Goal: Task Accomplishment & Management: Use online tool/utility

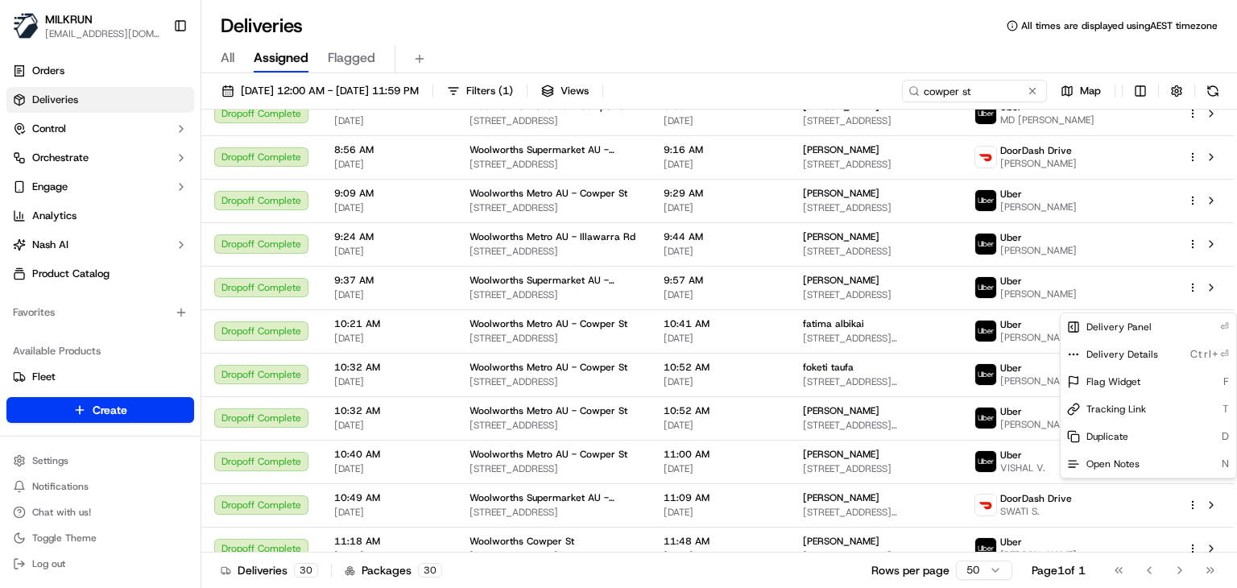
click at [999, 98] on html "MILKRUN [EMAIL_ADDRESS][DOMAIN_NAME] Toggle Sidebar Orders Deliveries Control O…" at bounding box center [618, 294] width 1237 height 588
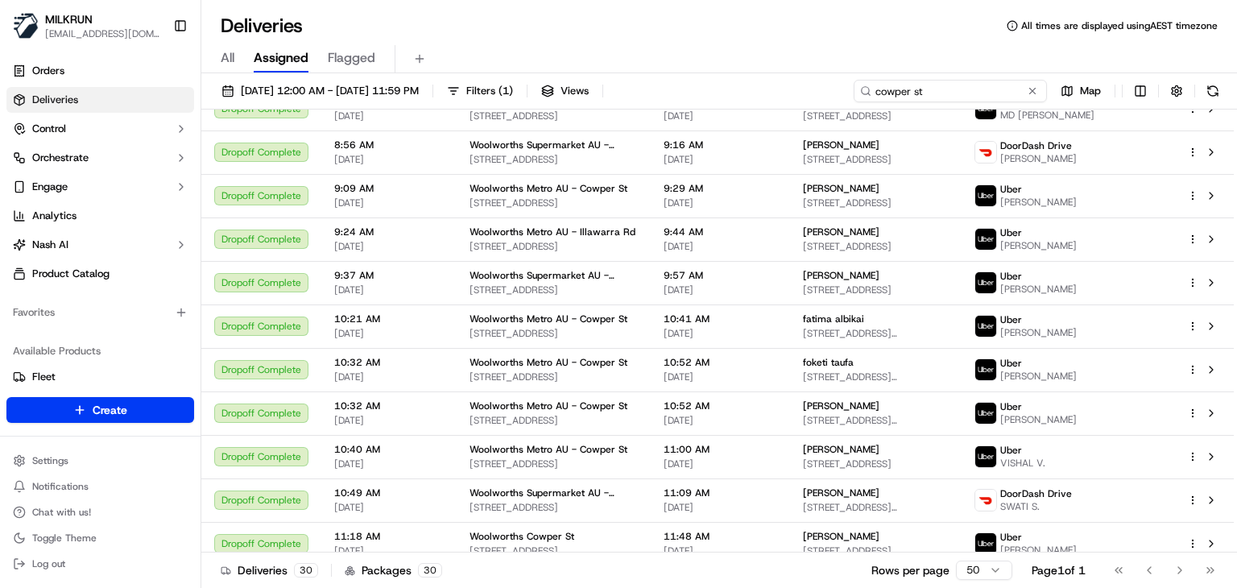
click at [999, 98] on input "cowper st" at bounding box center [950, 91] width 193 height 23
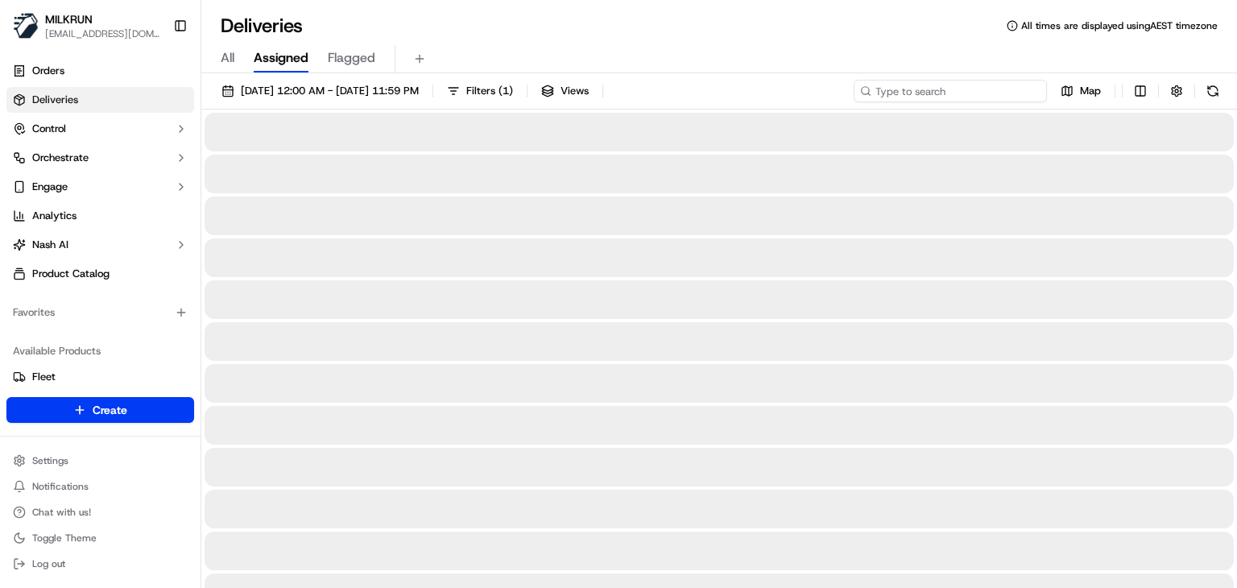
click at [973, 94] on input at bounding box center [950, 91] width 193 height 23
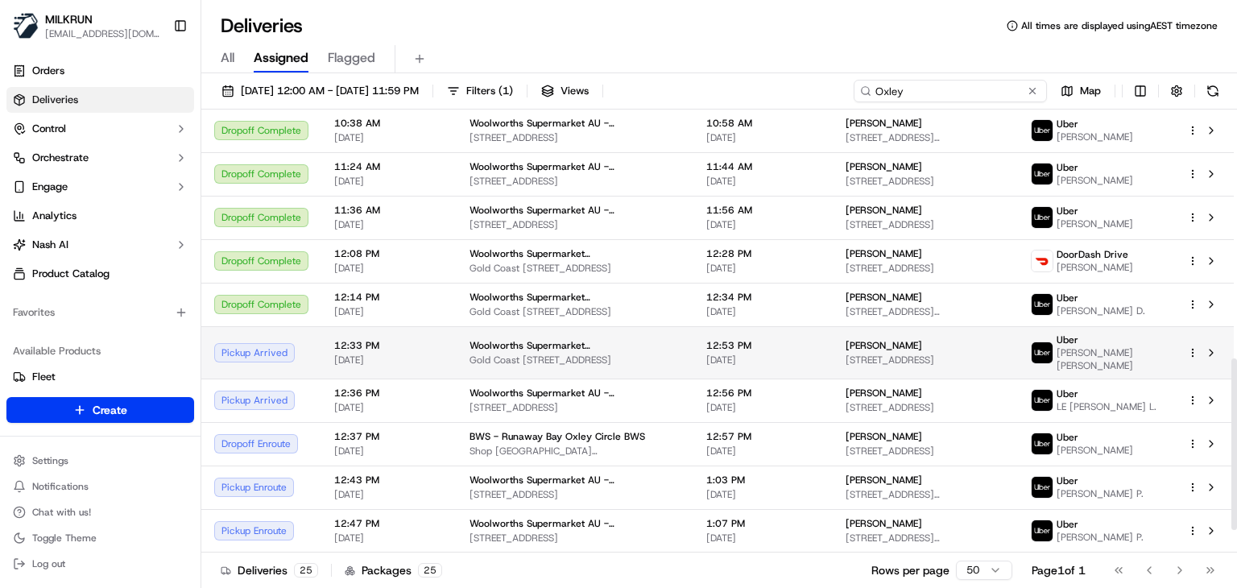
scroll to position [621, 0]
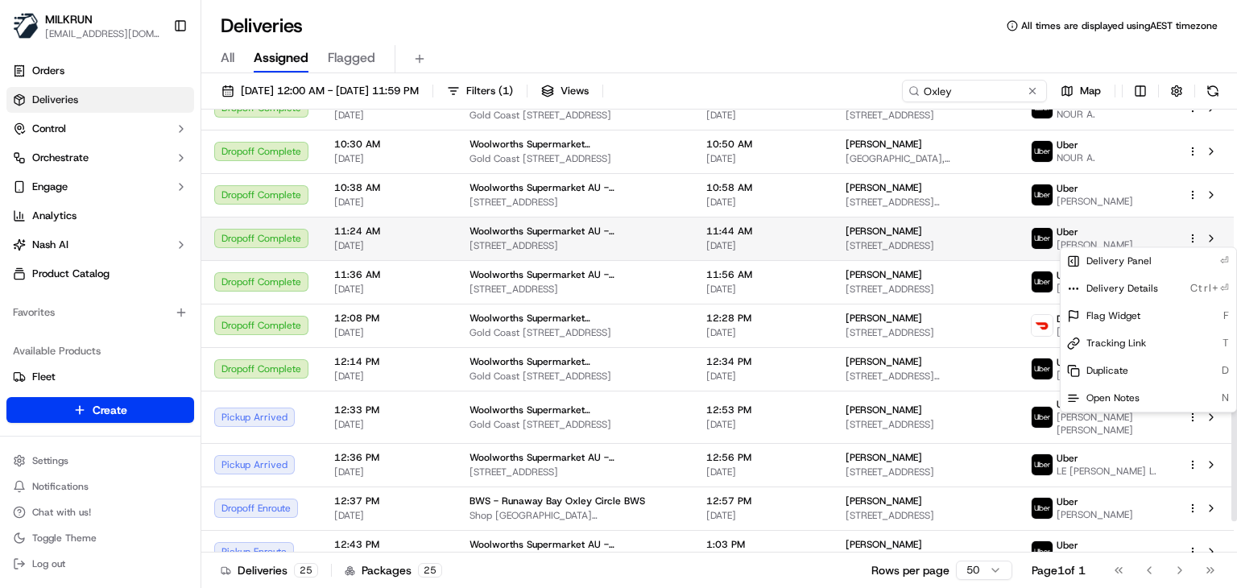
click at [1193, 235] on html "MILKRUN [EMAIL_ADDRESS][DOMAIN_NAME] Toggle Sidebar Orders Deliveries Control O…" at bounding box center [618, 294] width 1237 height 588
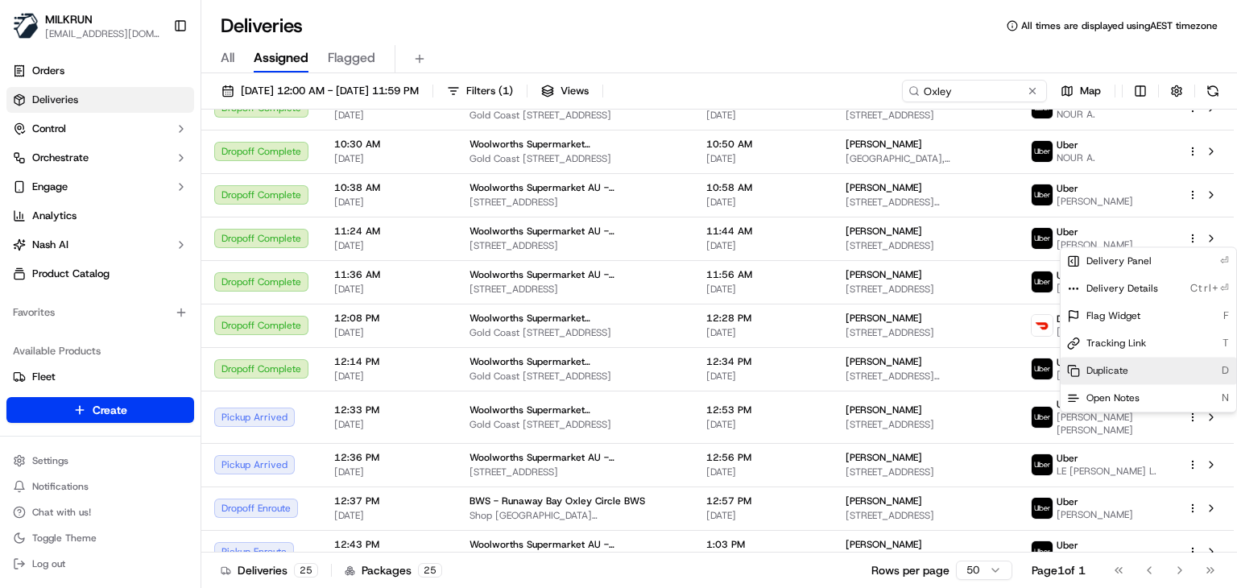
click at [1115, 374] on span "Duplicate" at bounding box center [1107, 370] width 42 height 13
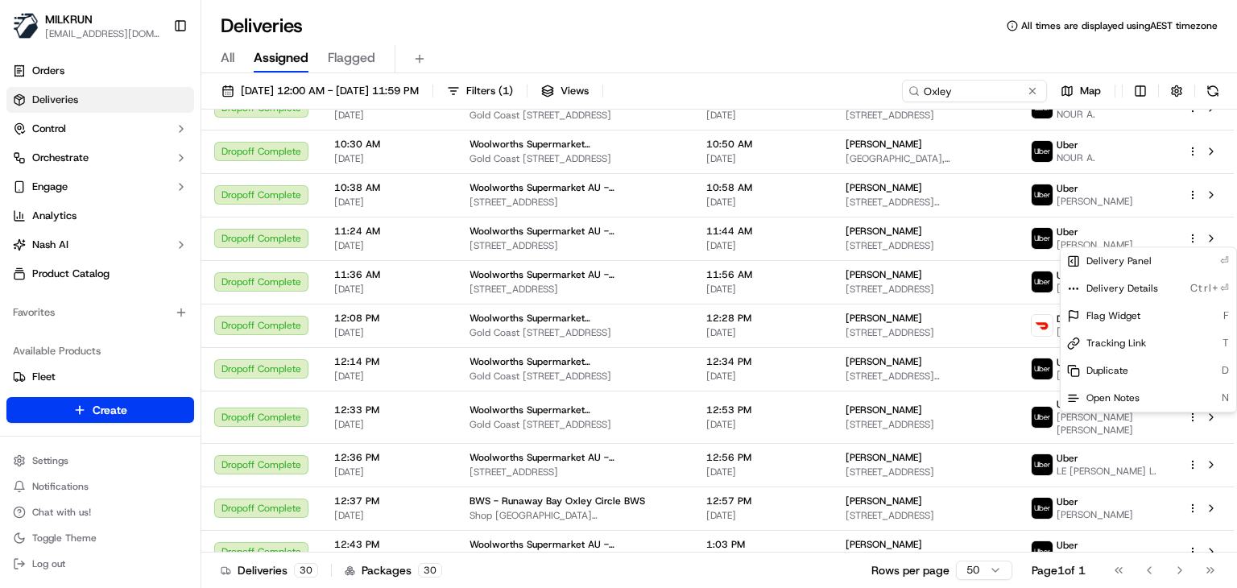
click at [958, 85] on html "MILKRUN [EMAIL_ADDRESS][DOMAIN_NAME] Toggle Sidebar Orders Deliveries Control O…" at bounding box center [618, 294] width 1237 height 588
click at [958, 85] on input "Oxley" at bounding box center [974, 91] width 145 height 23
click at [958, 85] on input "Oxley" at bounding box center [950, 91] width 193 height 23
paste input "Wollongong"
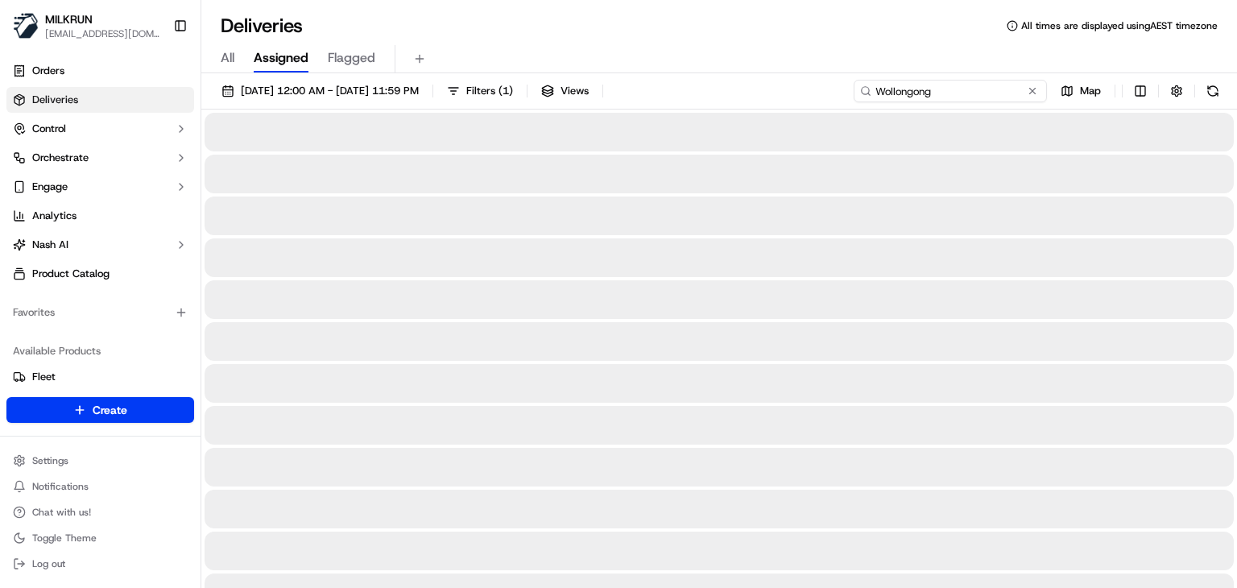
type input "Wollongong"
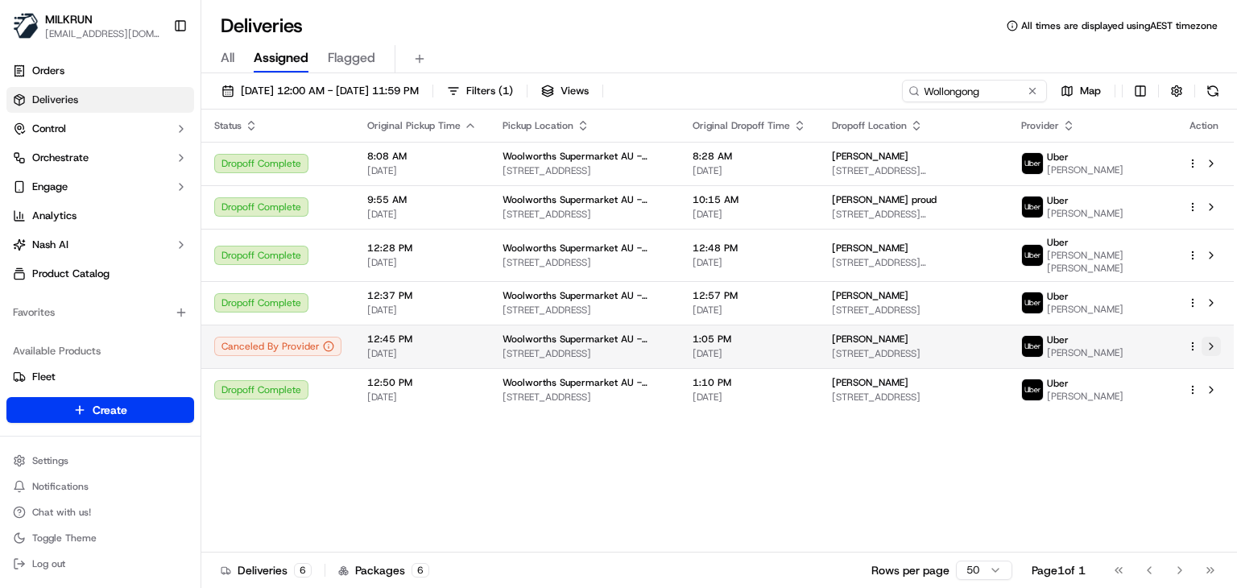
click at [1213, 350] on button at bounding box center [1211, 346] width 19 height 19
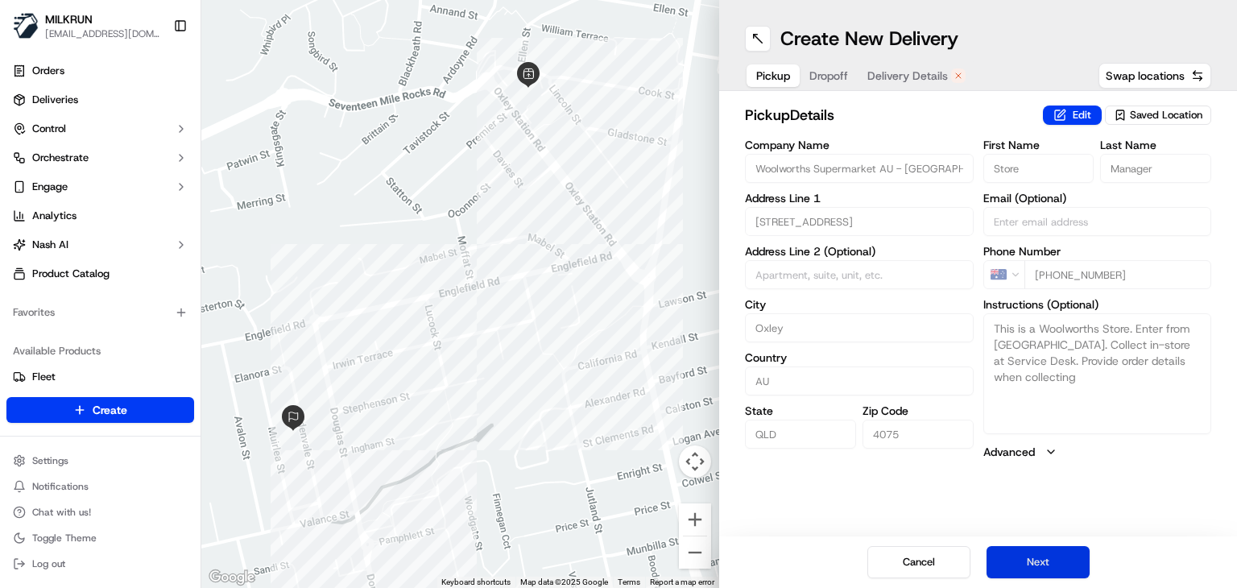
click at [1031, 561] on button "Next" at bounding box center [1038, 562] width 103 height 32
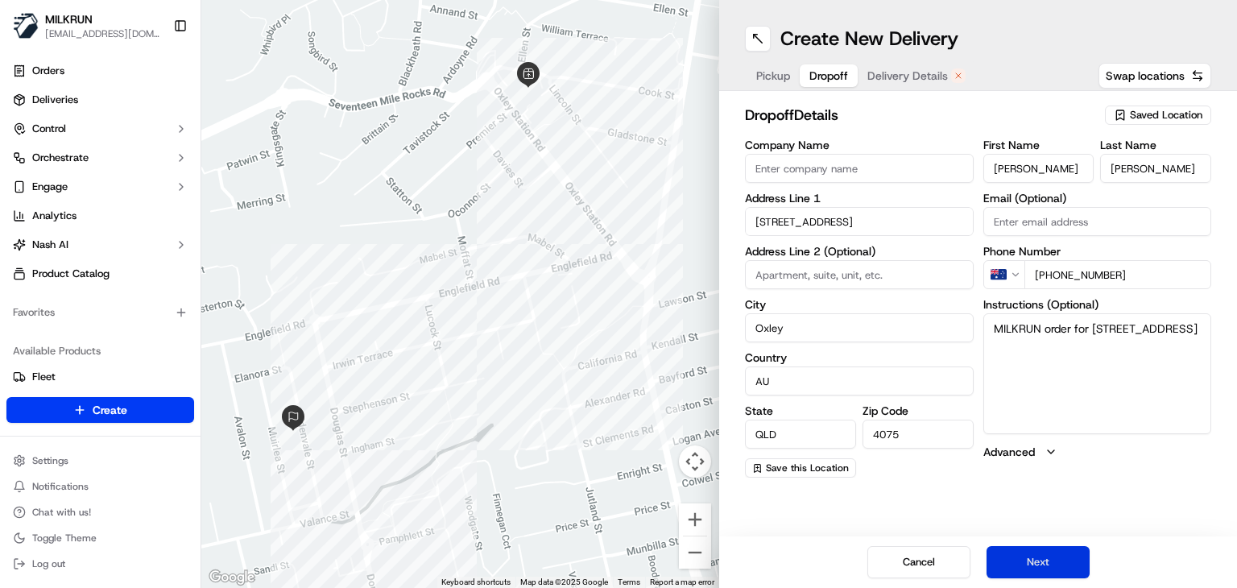
click at [1031, 561] on button "Next" at bounding box center [1038, 562] width 103 height 32
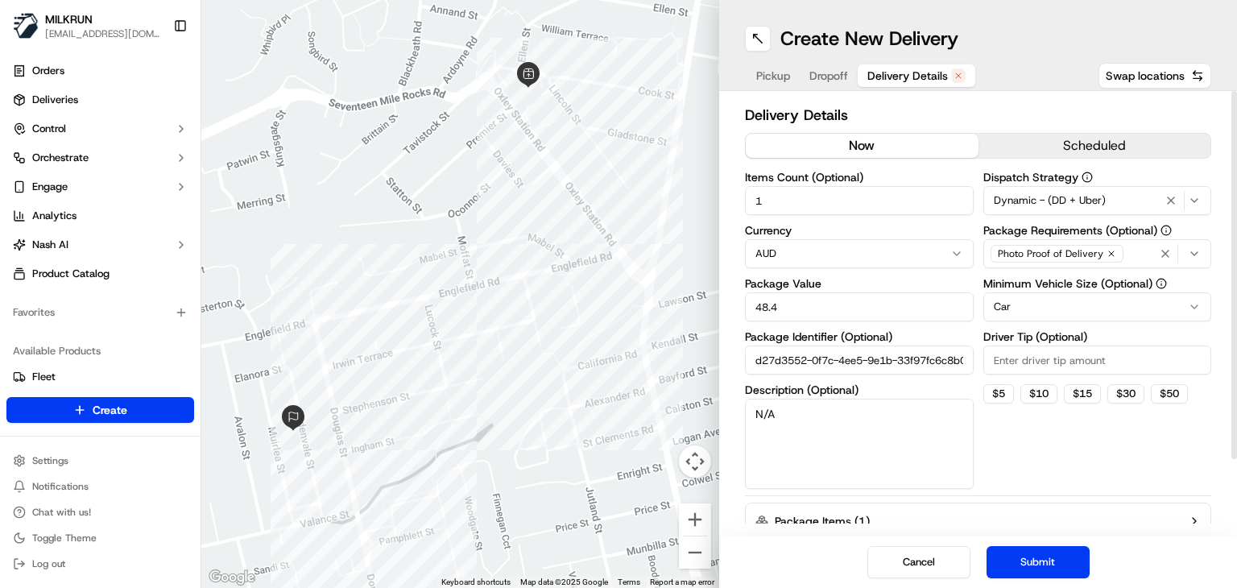
click at [826, 152] on button "now" at bounding box center [862, 146] width 233 height 24
click at [1019, 551] on button "Submit" at bounding box center [1038, 562] width 103 height 32
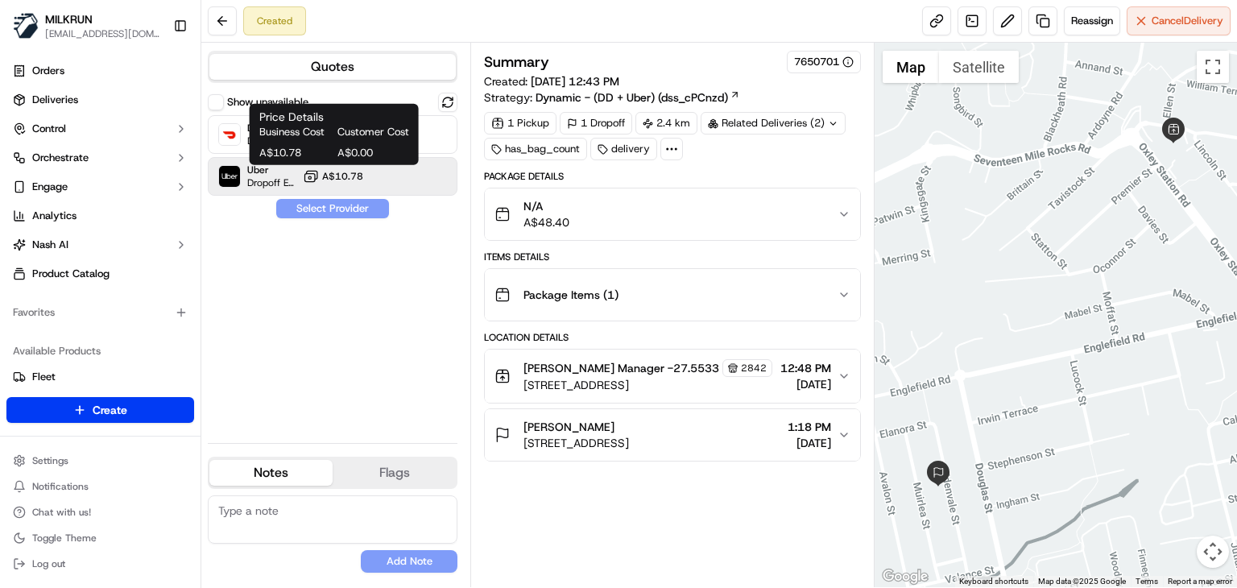
click at [362, 178] on span "A$10.78" at bounding box center [342, 176] width 41 height 13
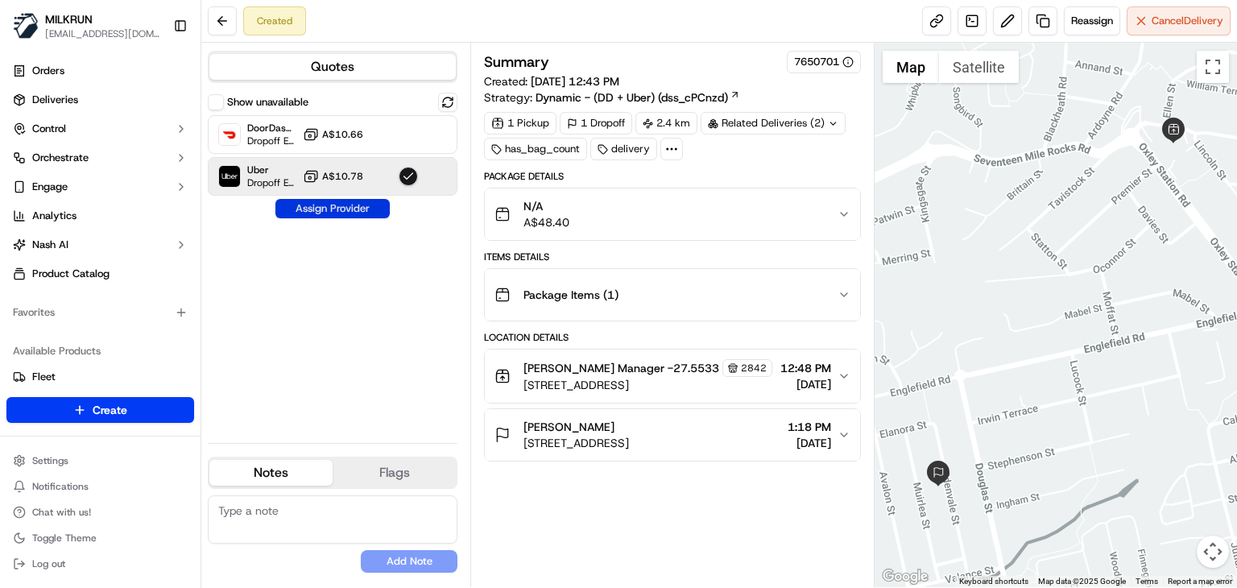
click at [362, 209] on button "Assign Provider" at bounding box center [332, 208] width 114 height 19
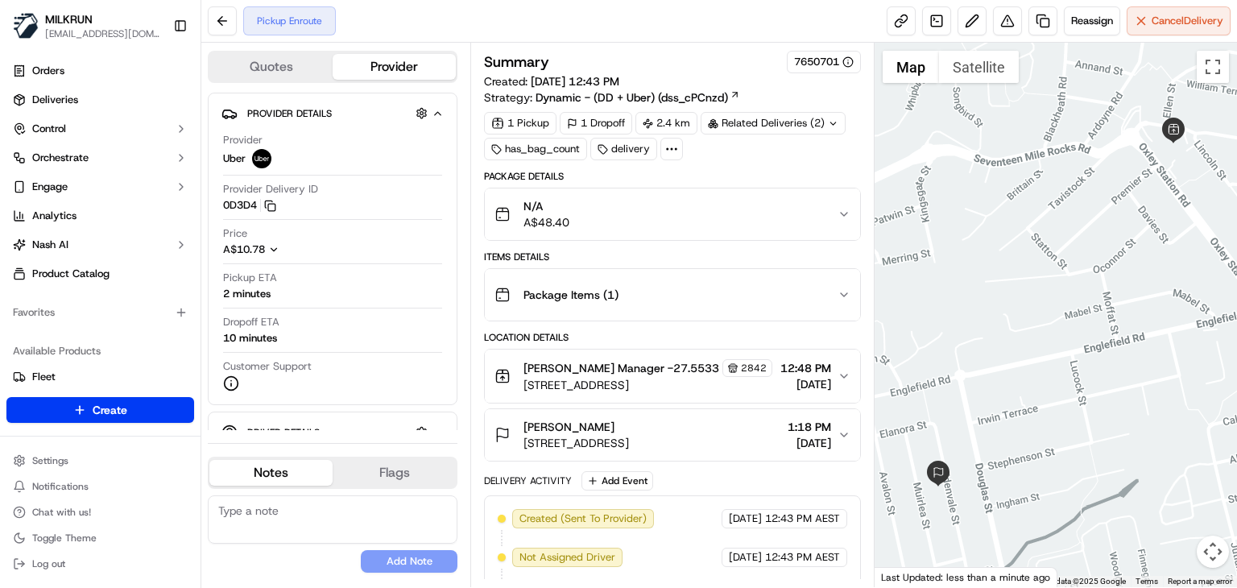
click at [832, 451] on div "jess neal 36 Edenvale St, Oxley QLD 4075, Australia 1:18 PM 20/09/2025" at bounding box center [665, 435] width 343 height 32
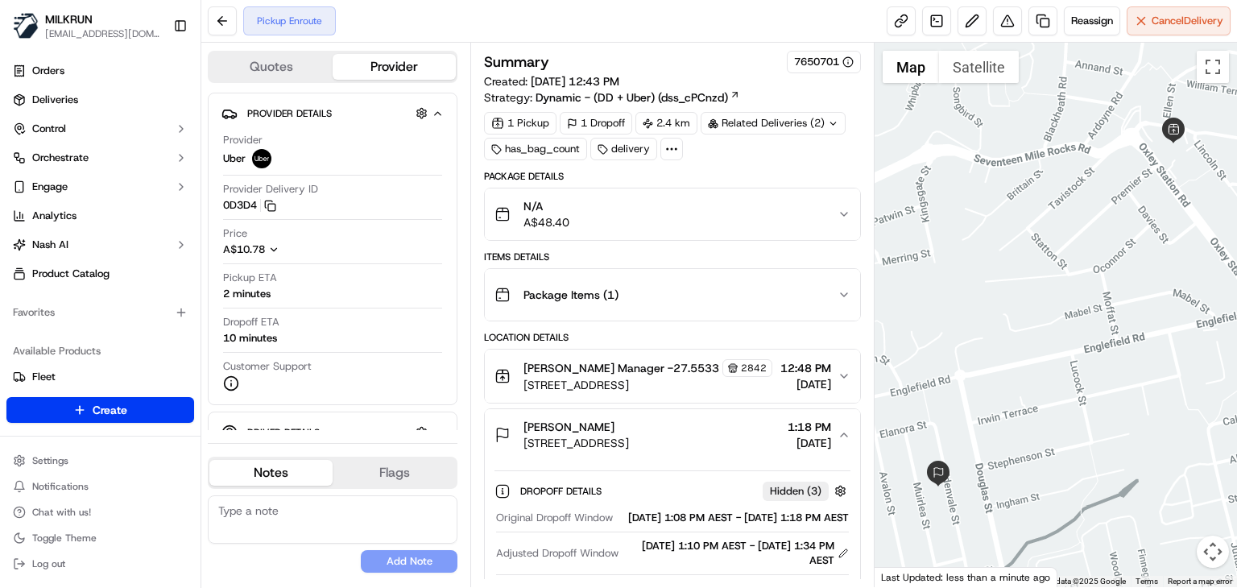
scroll to position [193, 0]
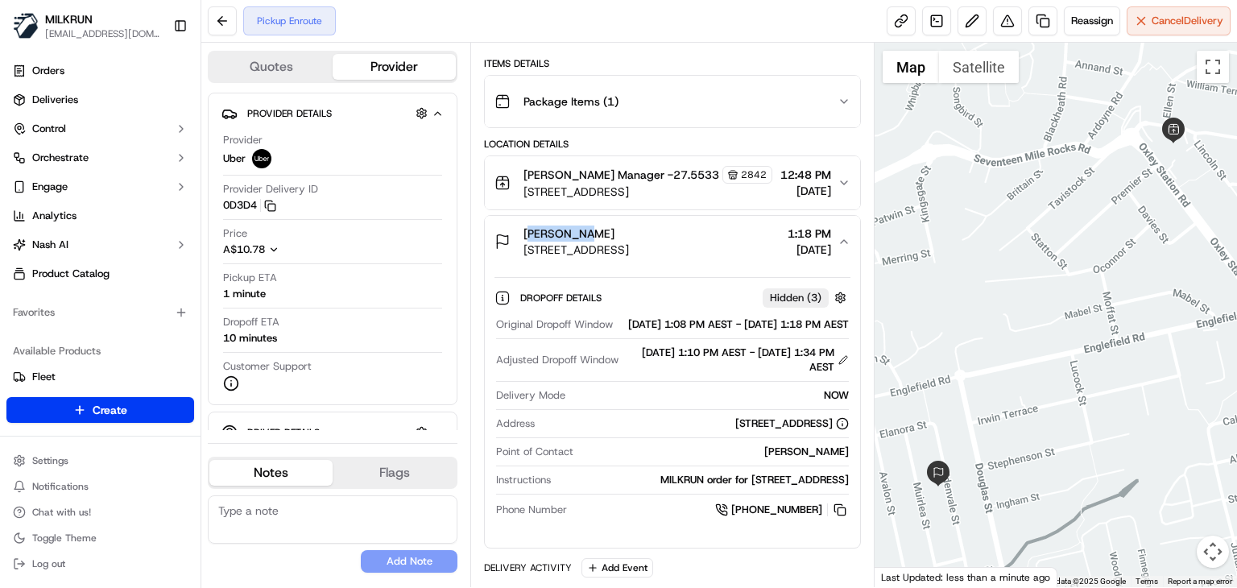
drag, startPoint x: 582, startPoint y: 246, endPoint x: 519, endPoint y: 243, distance: 62.9
click at [519, 243] on div "jess neal 36 Edenvale St, Oxley QLD 4075, Australia" at bounding box center [561, 241] width 134 height 32
copy span "jess neal"
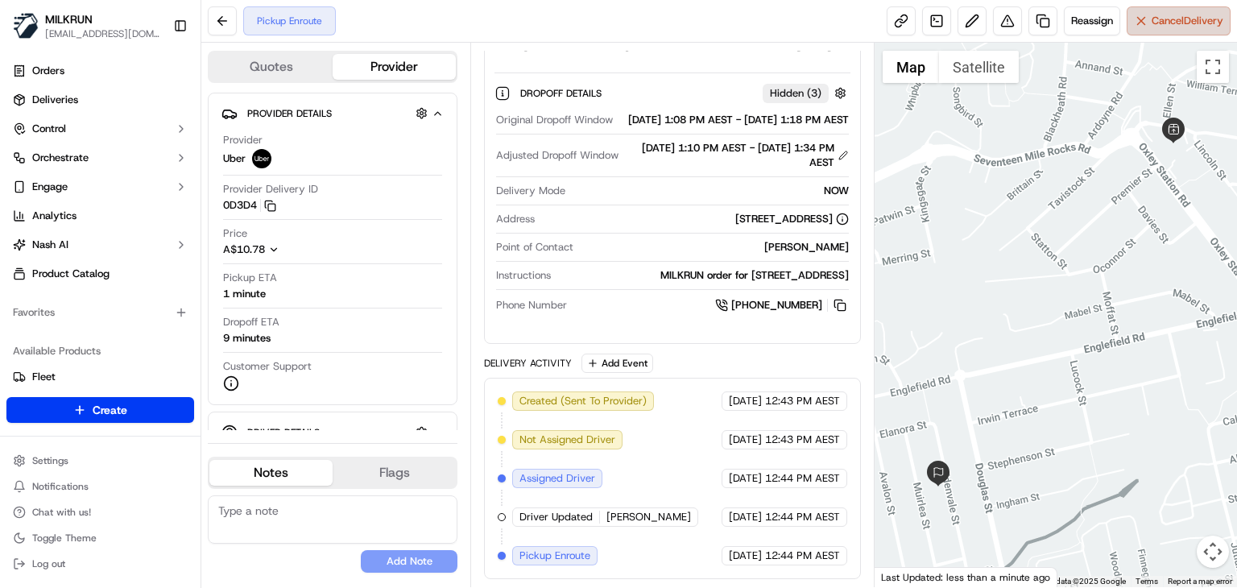
click at [1156, 31] on button "Cancel Delivery" at bounding box center [1179, 20] width 104 height 29
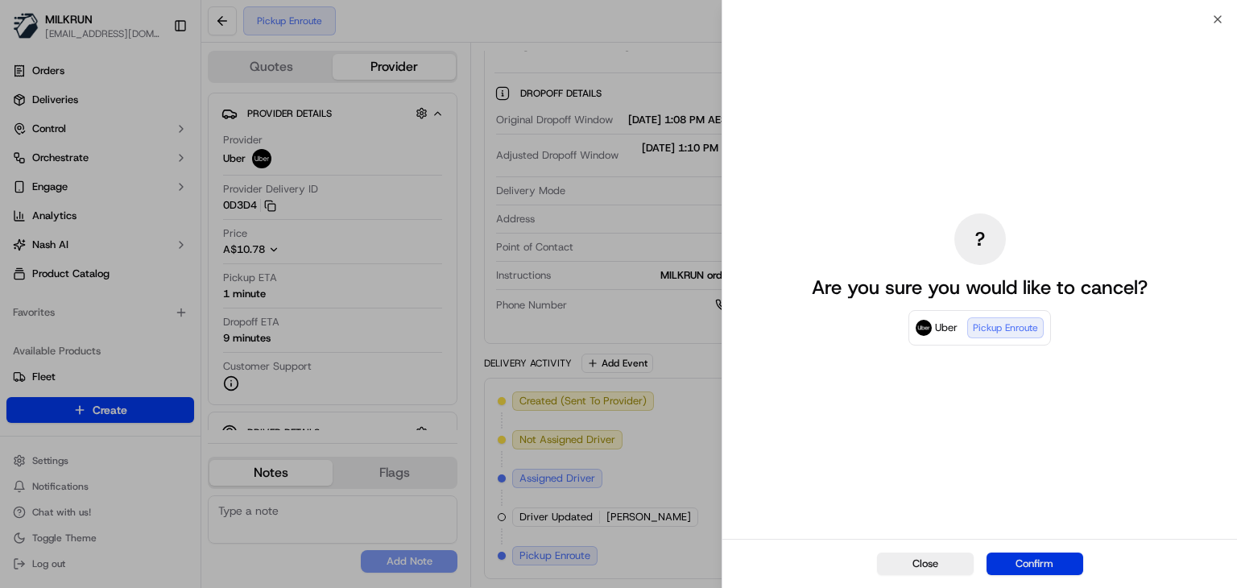
click at [1027, 556] on button "Confirm" at bounding box center [1035, 563] width 97 height 23
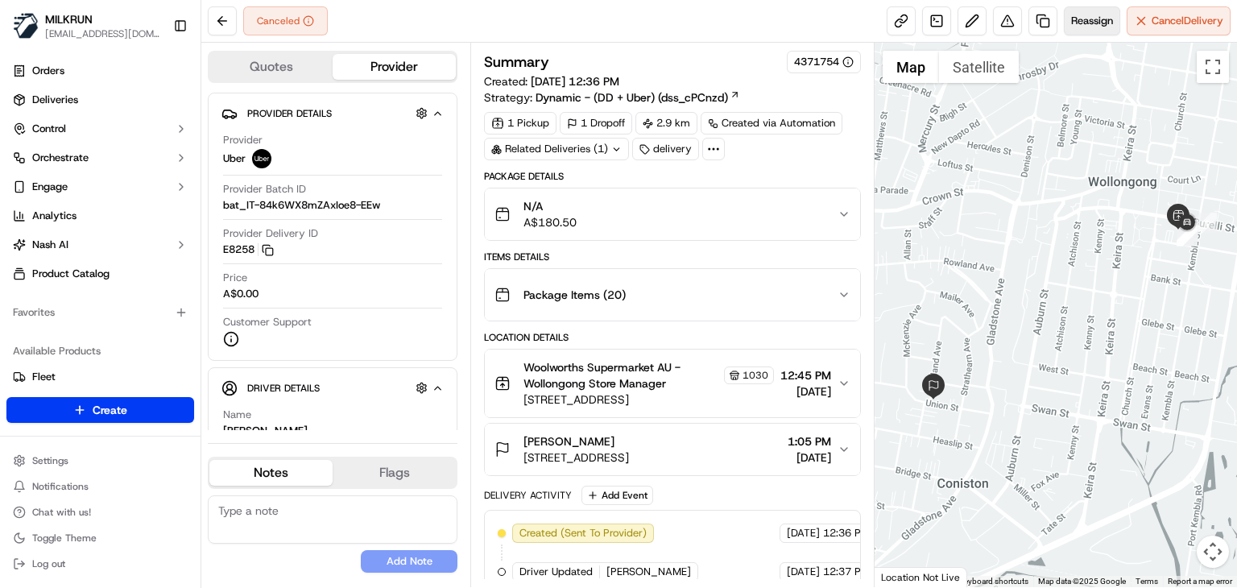
click at [1078, 31] on button "Reassign" at bounding box center [1092, 20] width 56 height 29
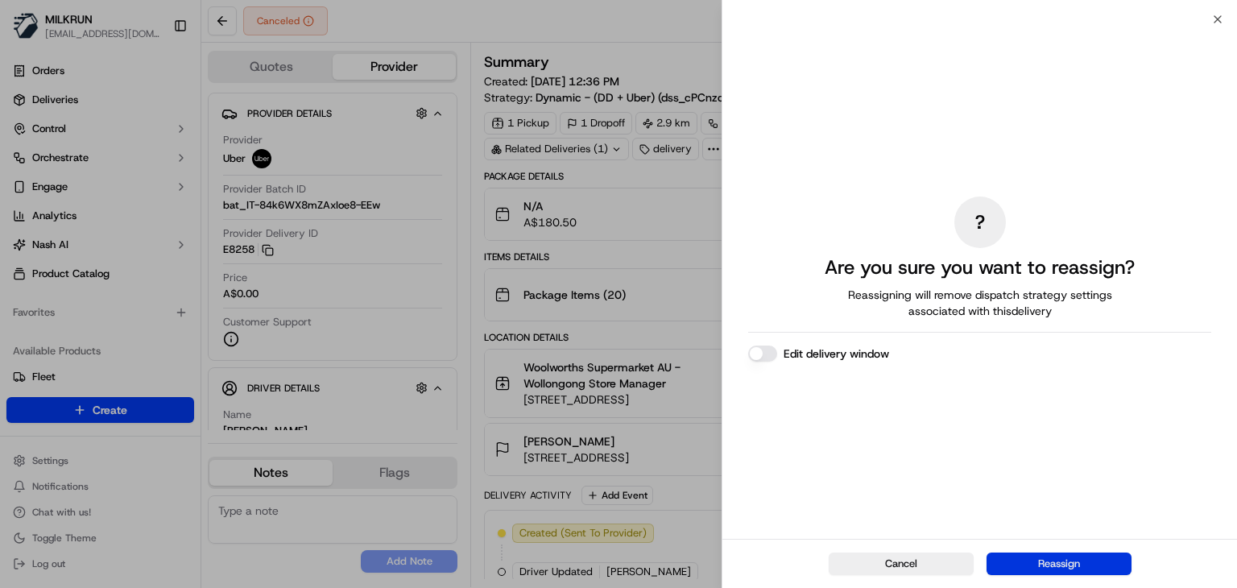
click at [1074, 565] on button "Reassign" at bounding box center [1059, 563] width 145 height 23
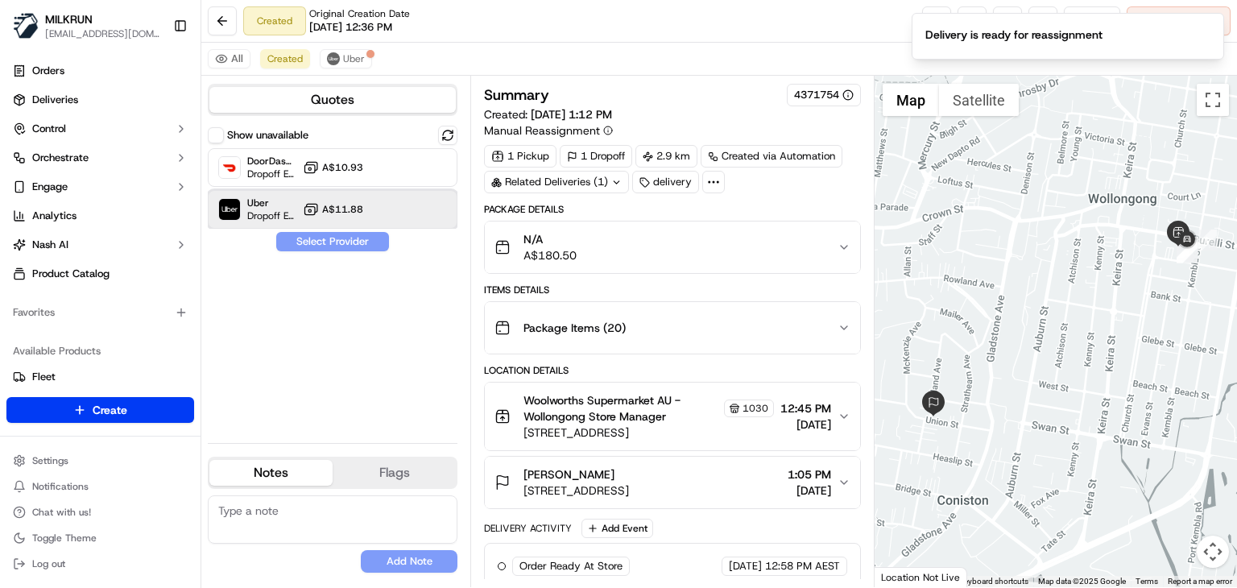
click at [349, 217] on div "Uber Dropoff ETA 28 minutes A$11.88" at bounding box center [333, 209] width 250 height 39
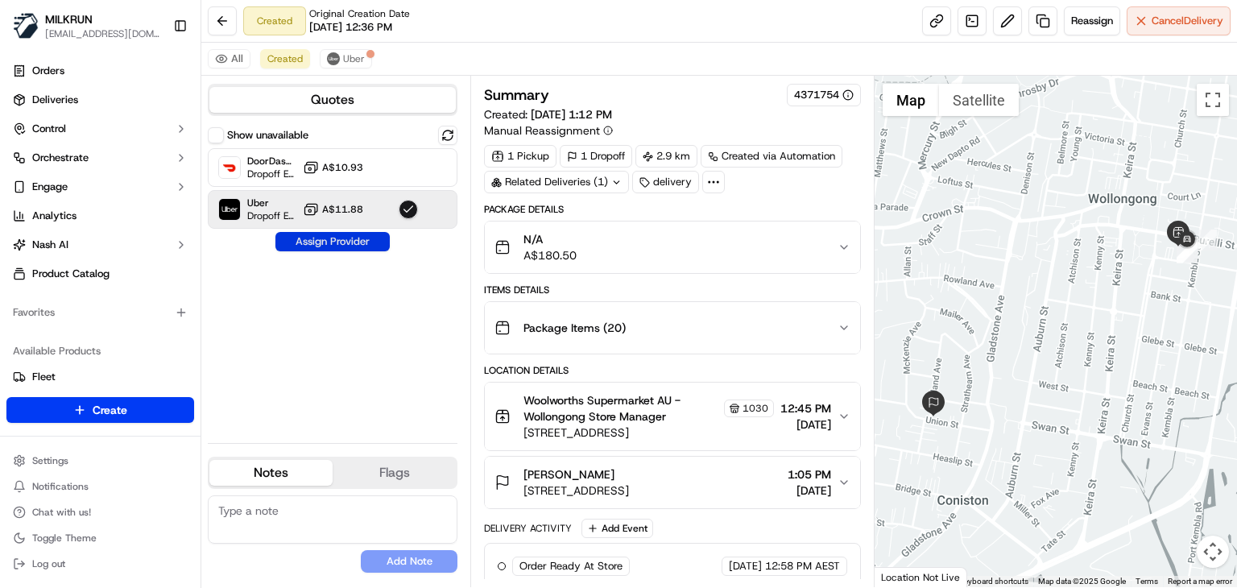
click at [354, 248] on button "Assign Provider" at bounding box center [332, 241] width 114 height 19
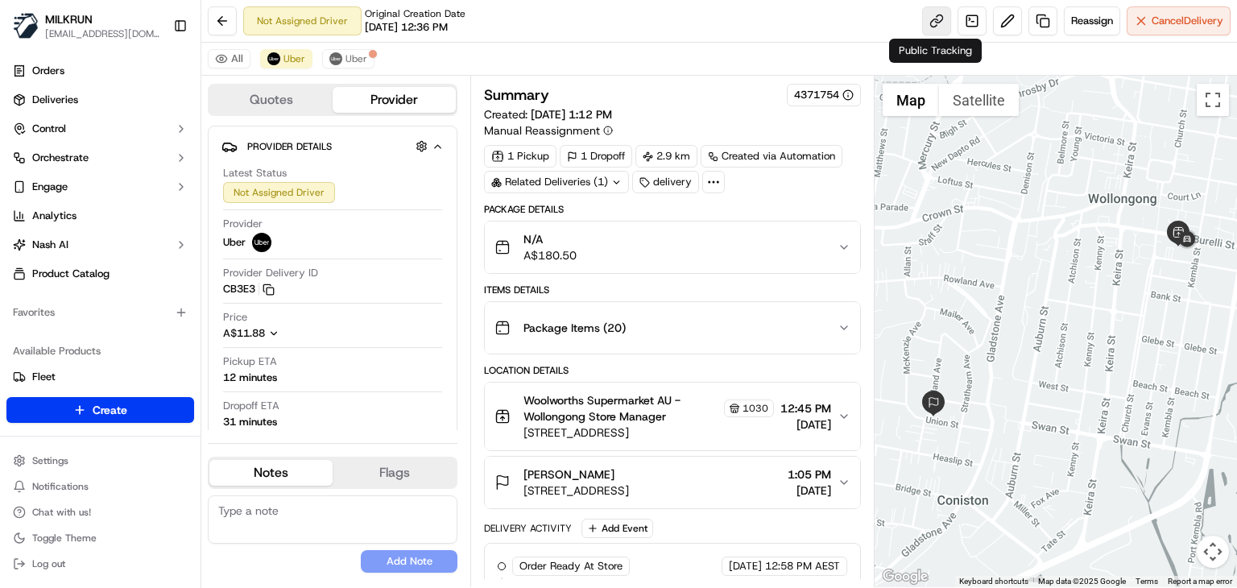
click at [937, 27] on link at bounding box center [936, 20] width 29 height 29
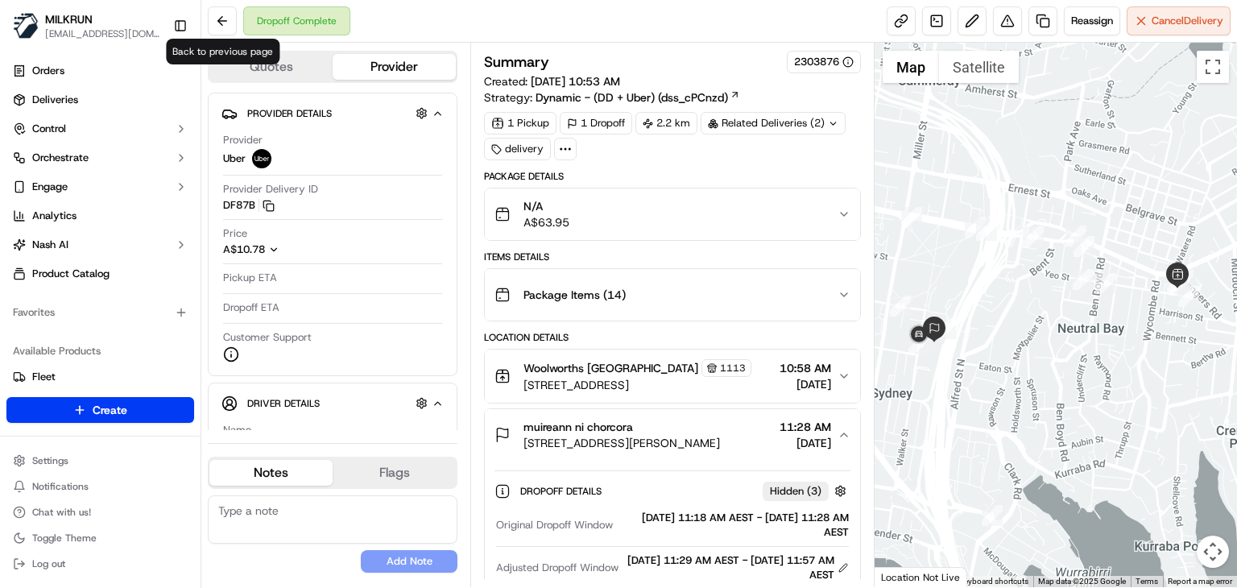
scroll to position [383, 0]
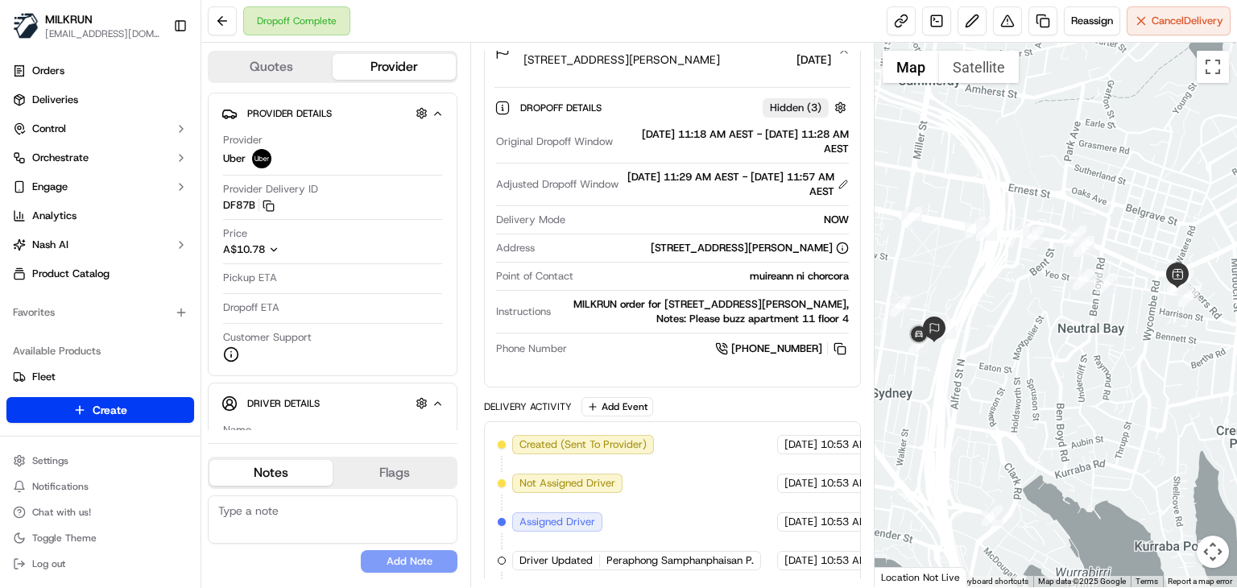
click at [221, 19] on button at bounding box center [222, 20] width 29 height 29
